Goal: Transaction & Acquisition: Register for event/course

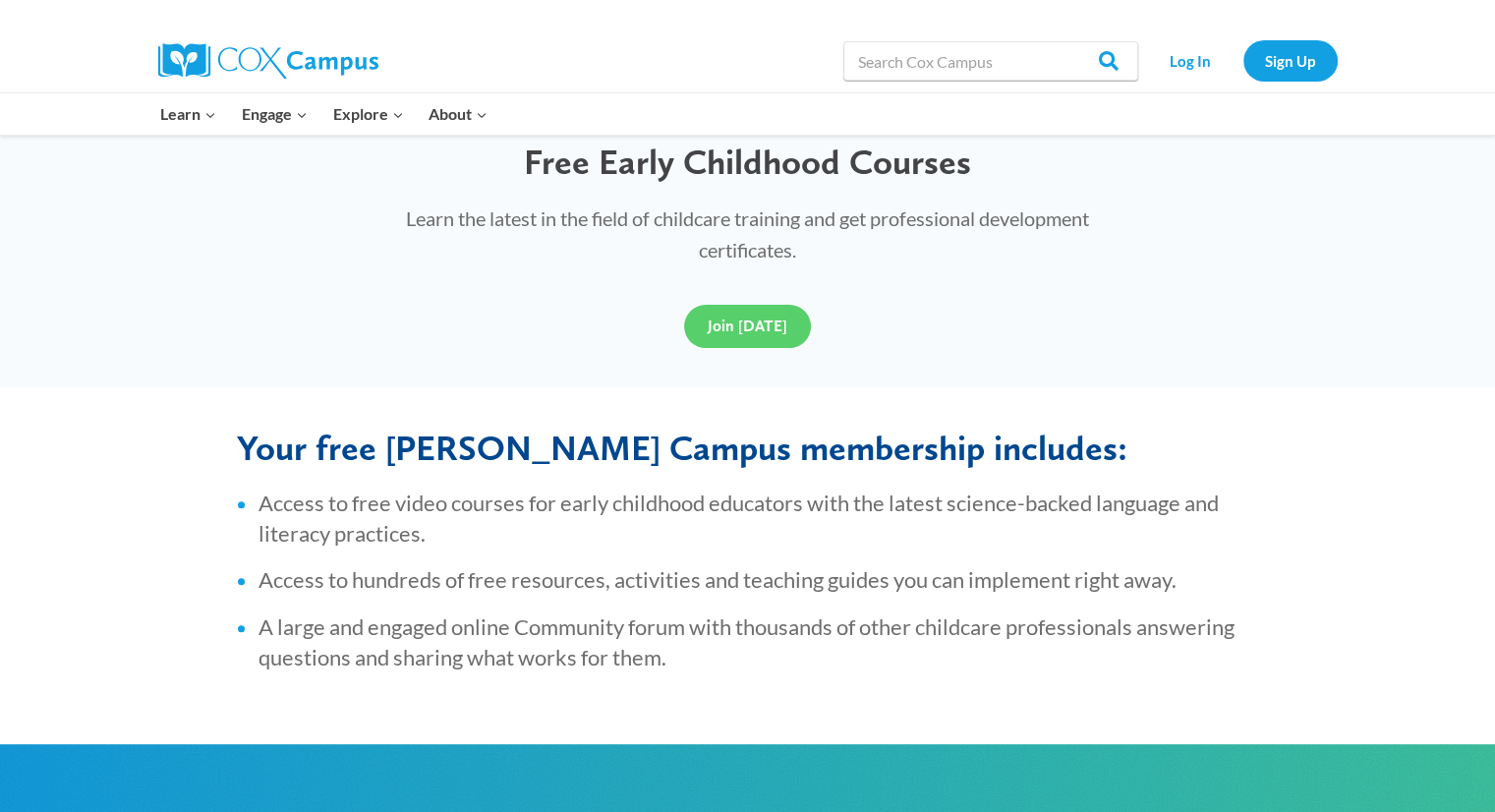
scroll to position [565, 0]
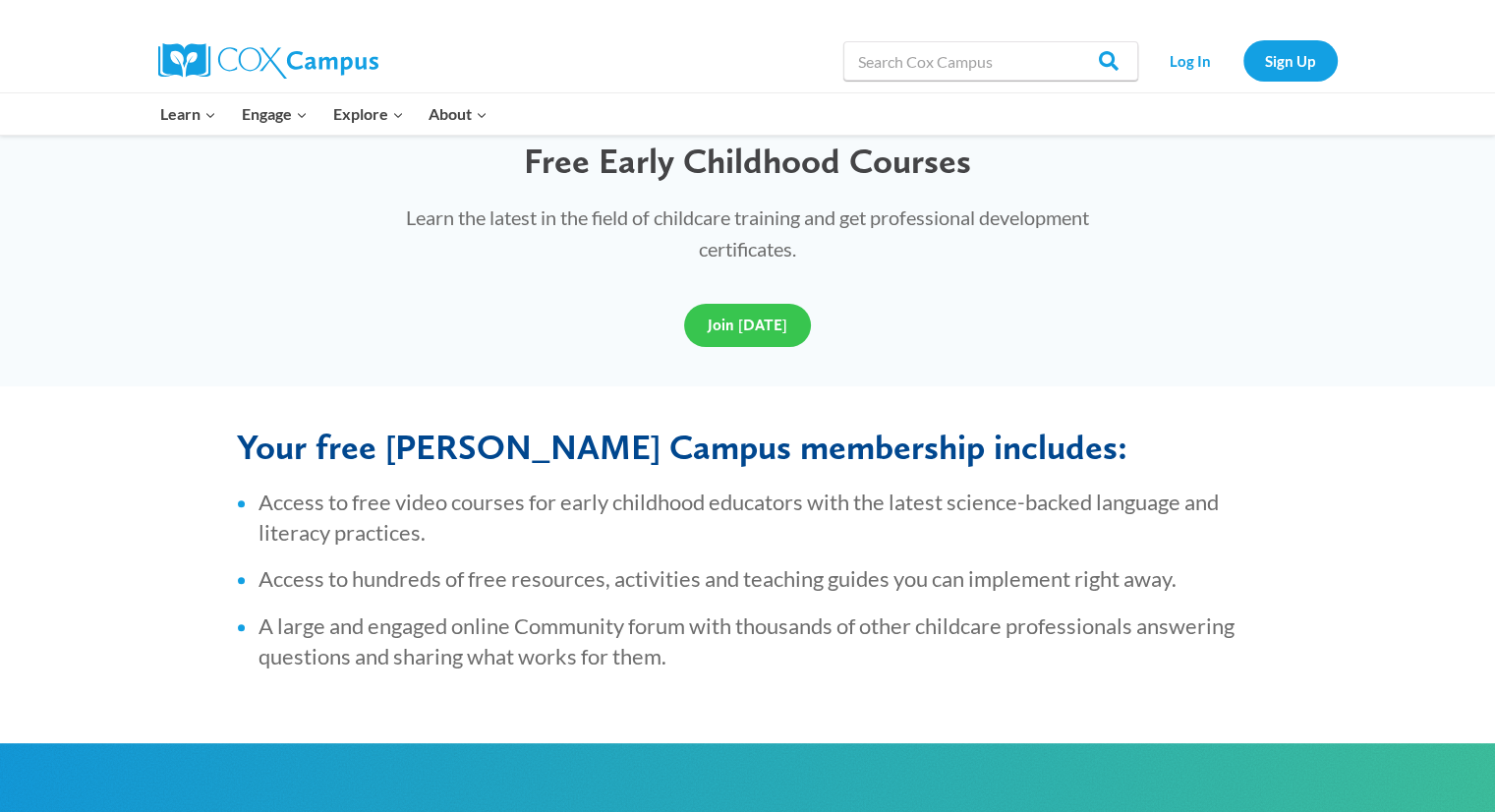
click at [738, 319] on span "Join [DATE]" at bounding box center [748, 324] width 80 height 19
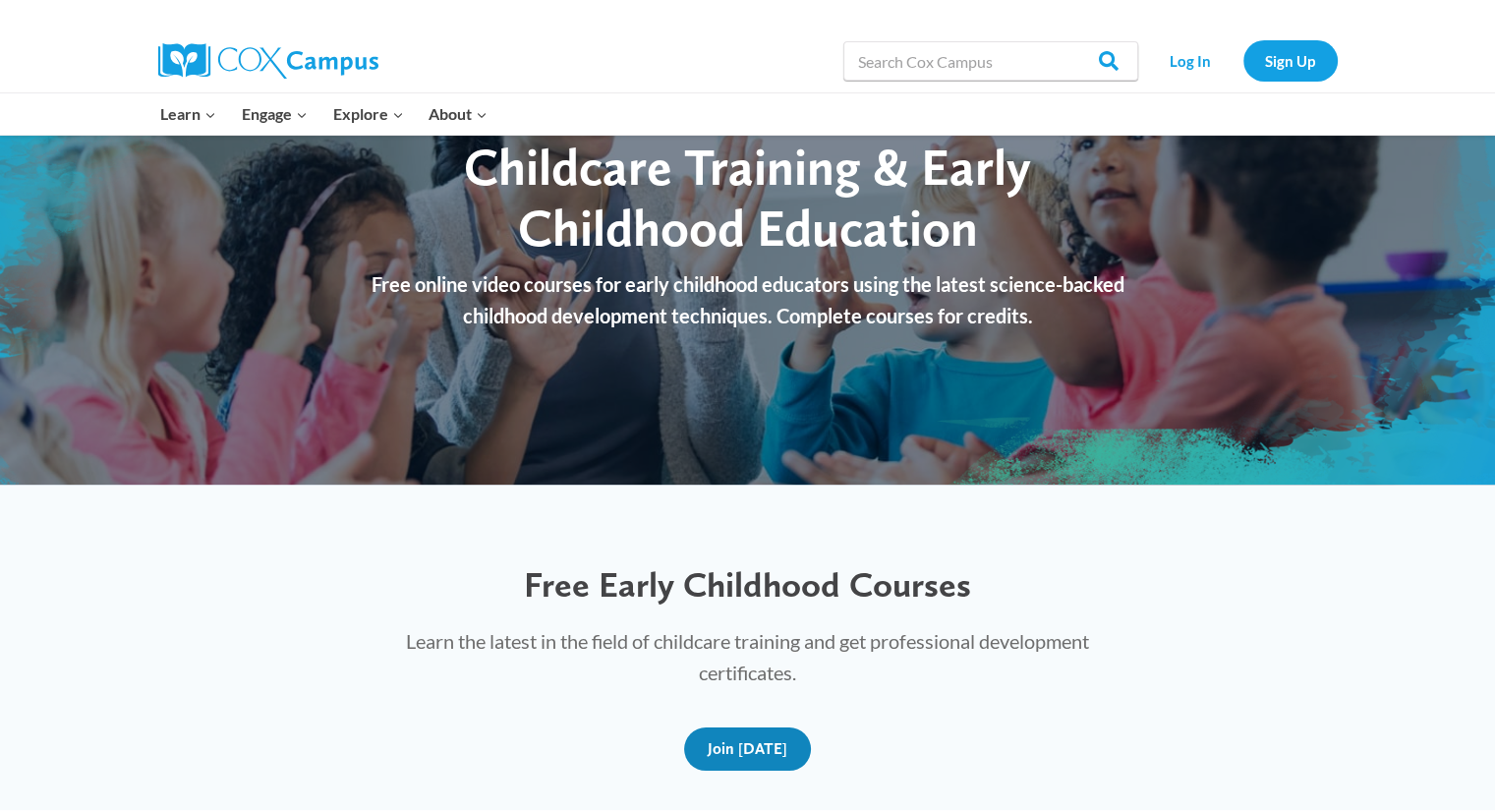
scroll to position [0, 0]
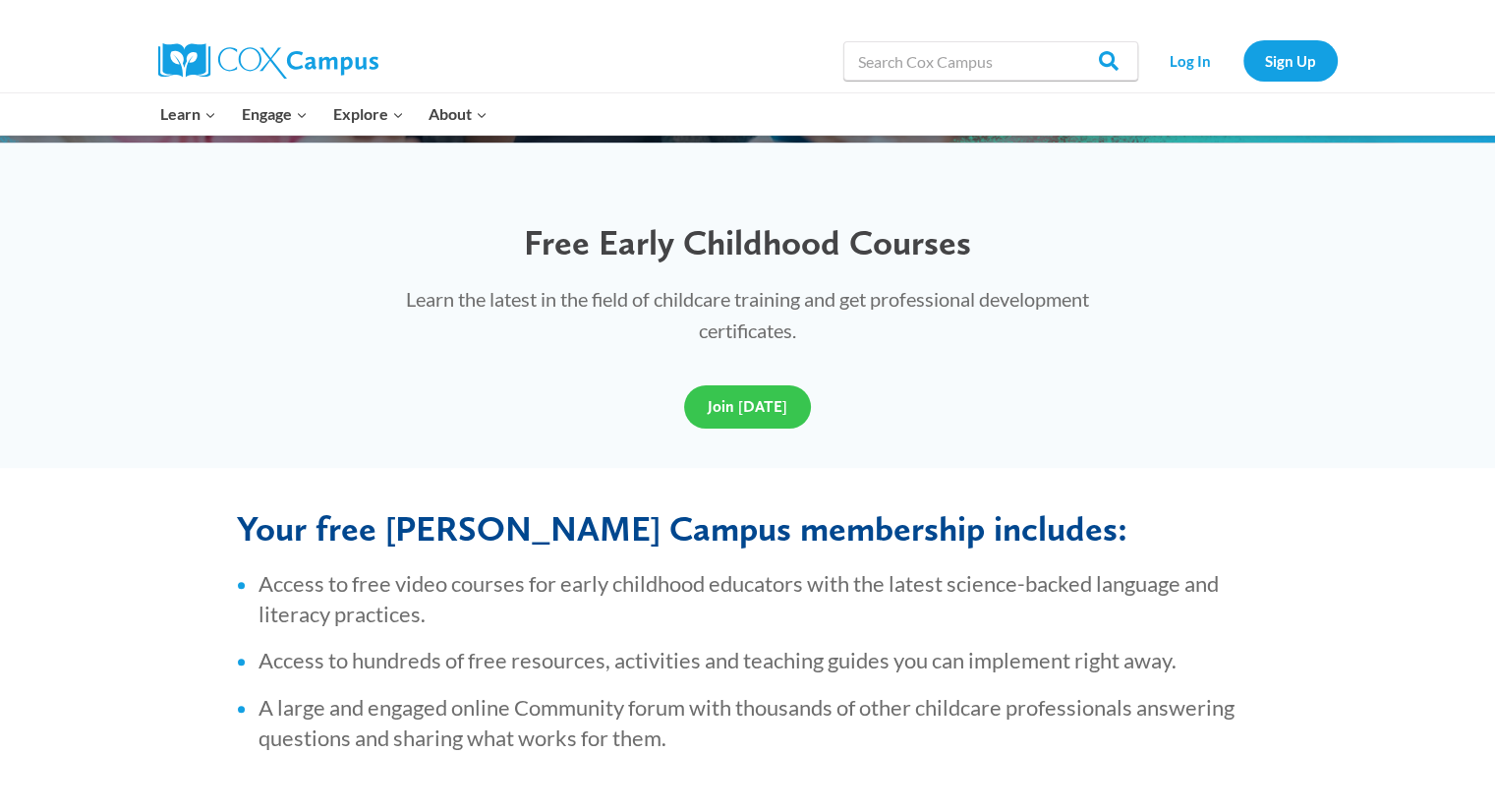
click at [725, 407] on span "Join [DATE]" at bounding box center [748, 406] width 80 height 19
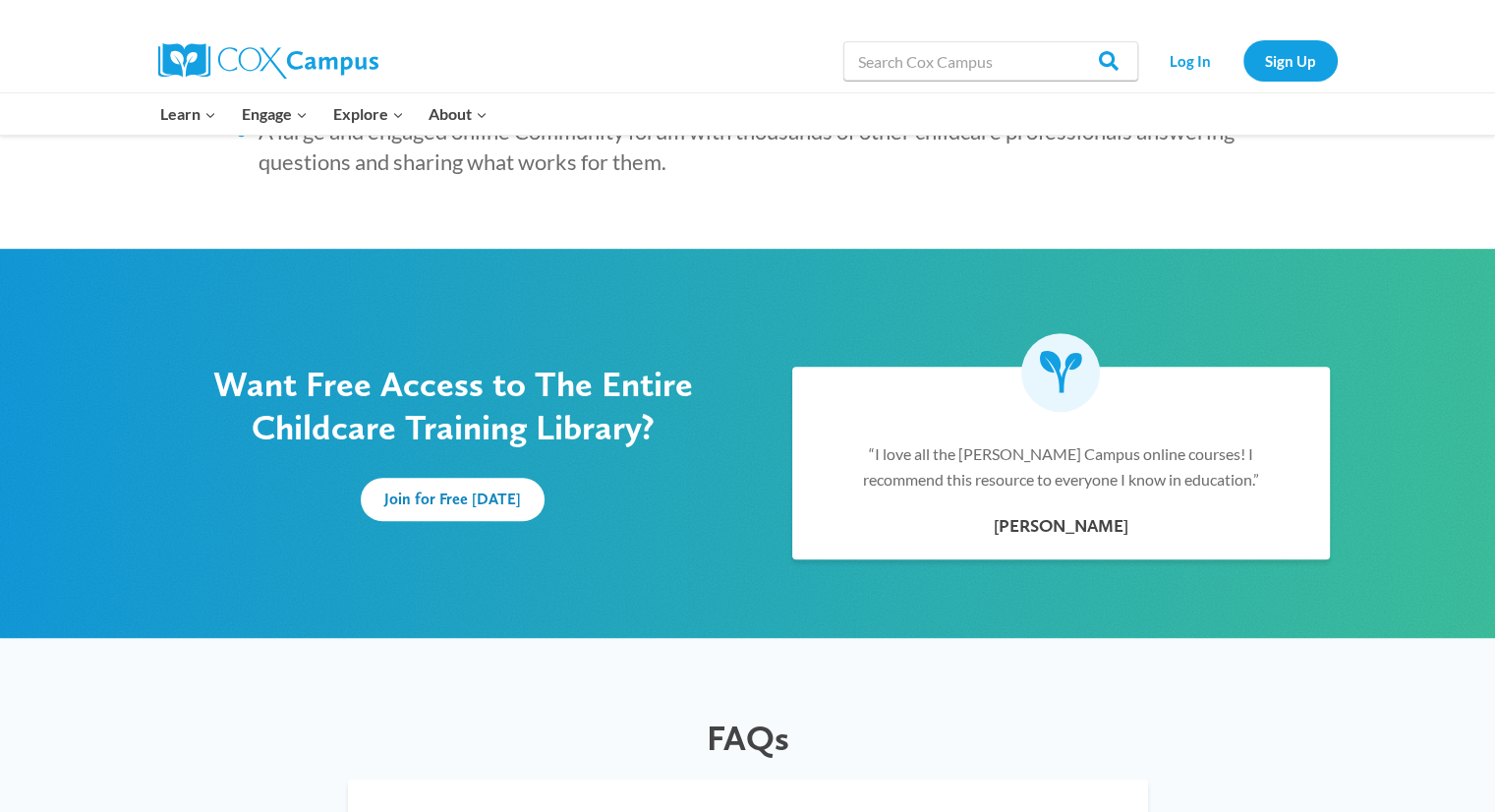
scroll to position [1062, 0]
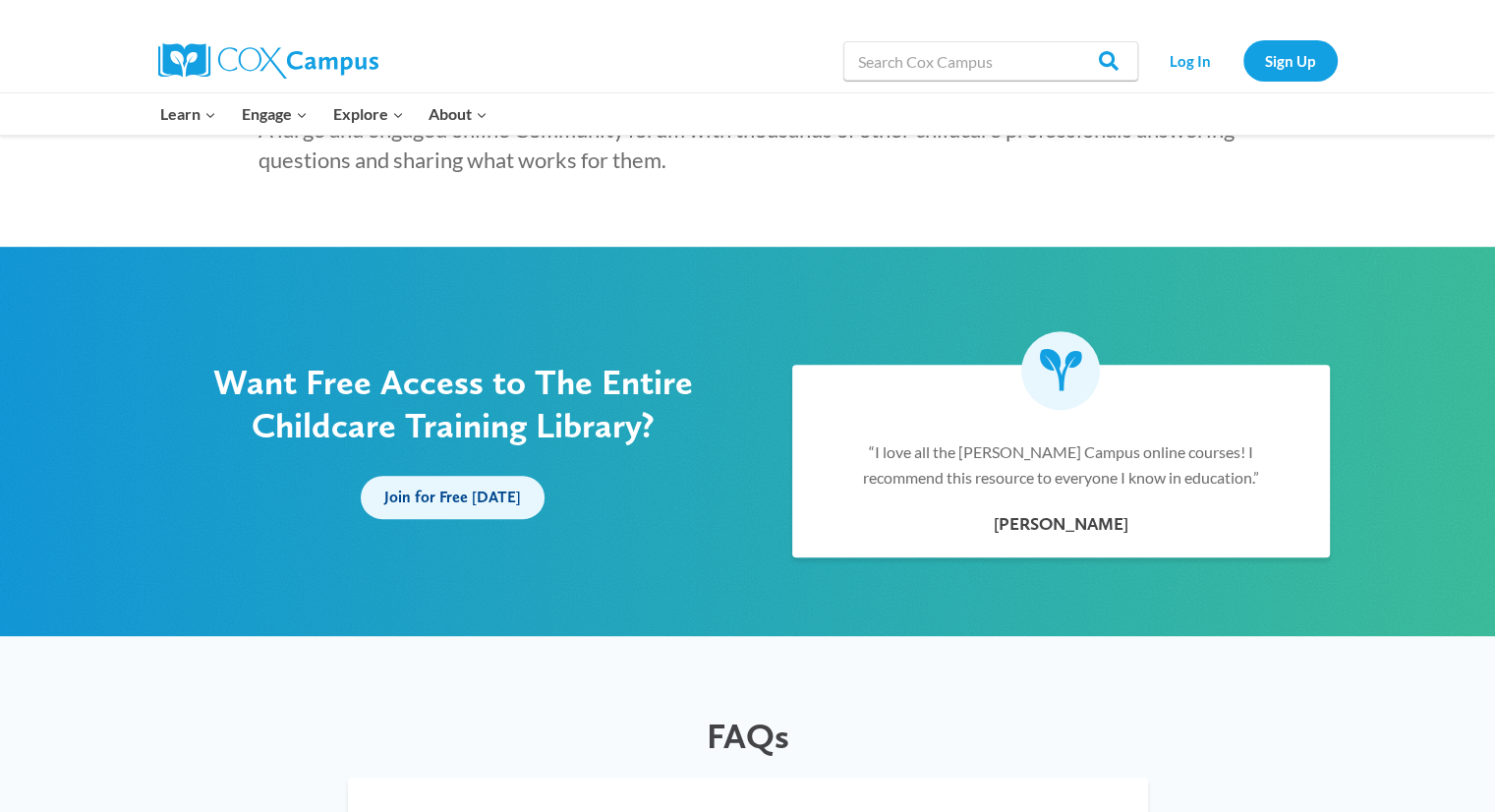
click at [484, 493] on span "Join for Free [DATE]" at bounding box center [452, 496] width 137 height 19
